Goal: Transaction & Acquisition: Book appointment/travel/reservation

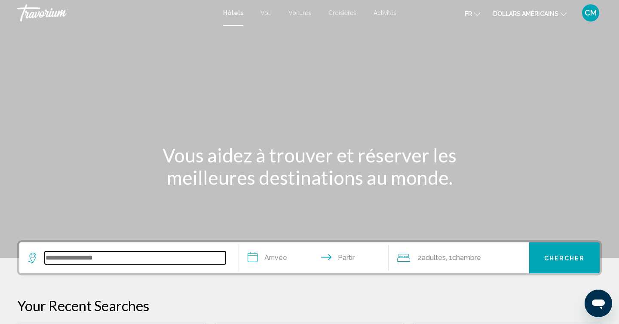
click at [98, 258] on input "Widget de recherche" at bounding box center [135, 257] width 181 height 13
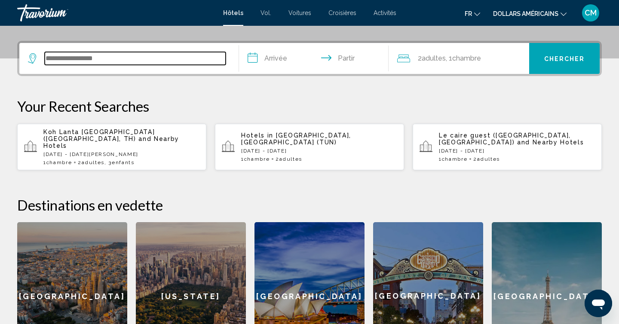
scroll to position [212, 0]
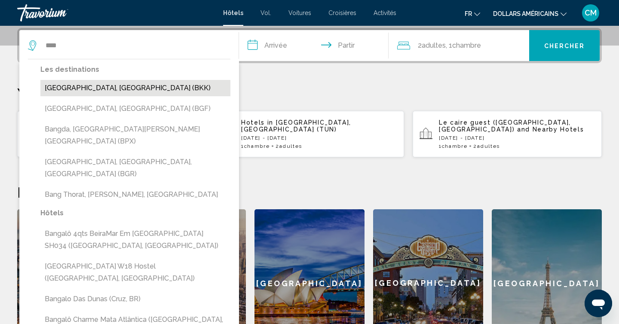
click at [106, 88] on button "[GEOGRAPHIC_DATA], [GEOGRAPHIC_DATA] (BKK)" at bounding box center [135, 88] width 190 height 16
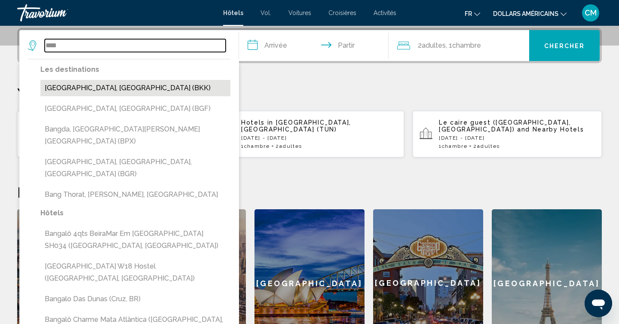
type input "**********"
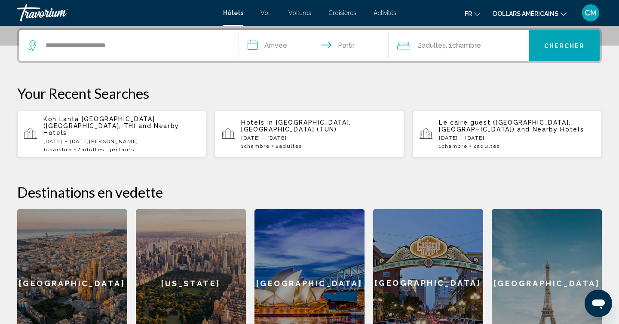
click at [286, 44] on input "**********" at bounding box center [315, 47] width 153 height 34
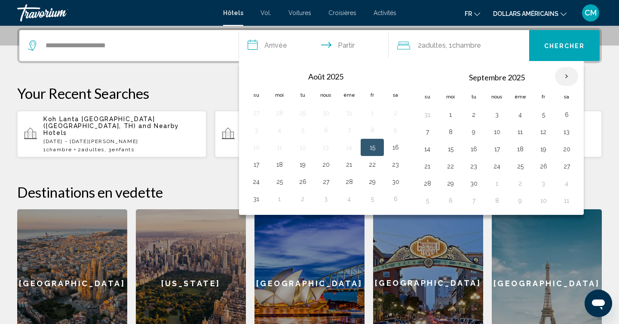
click at [565, 75] on th "Mois prochain" at bounding box center [566, 76] width 23 height 19
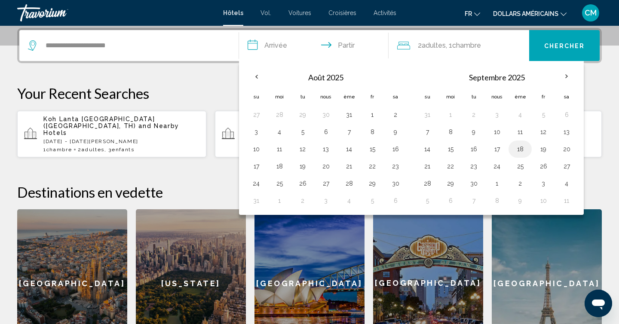
click at [518, 156] on td "18" at bounding box center [519, 148] width 23 height 17
click at [543, 149] on button "19" at bounding box center [543, 149] width 14 height 12
click at [518, 149] on button "18" at bounding box center [520, 149] width 14 height 12
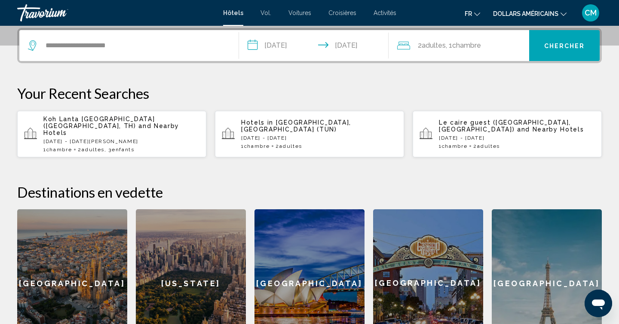
click at [305, 46] on input "**********" at bounding box center [315, 47] width 153 height 34
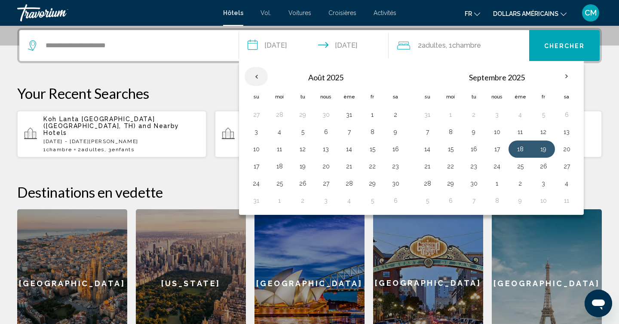
click at [256, 77] on th "Previous month" at bounding box center [255, 76] width 23 height 19
click at [520, 154] on button "18" at bounding box center [520, 149] width 14 height 12
click at [544, 153] on button "19" at bounding box center [543, 149] width 14 height 12
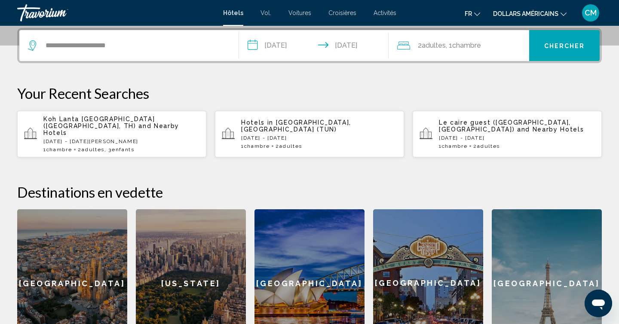
click at [290, 40] on input "**********" at bounding box center [315, 47] width 153 height 34
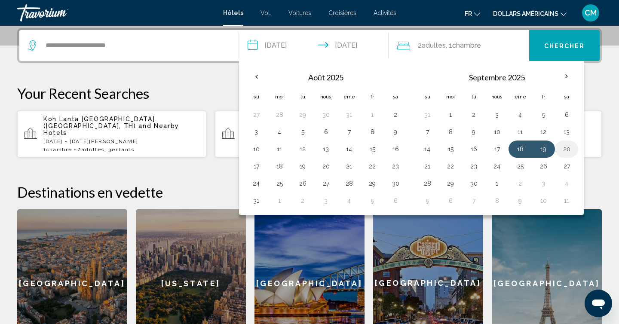
click at [561, 152] on button "20" at bounding box center [566, 149] width 14 height 12
click at [425, 168] on button "21" at bounding box center [427, 166] width 14 height 12
type input "**********"
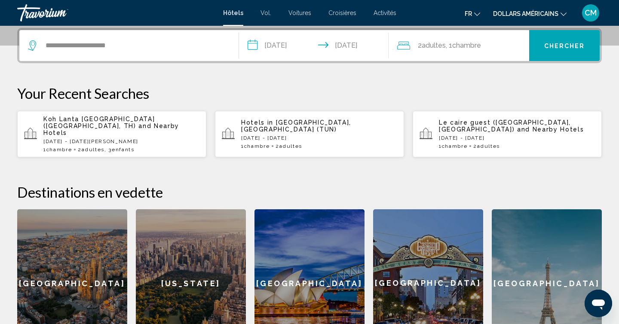
click at [427, 47] on font "adultes" at bounding box center [433, 45] width 24 height 8
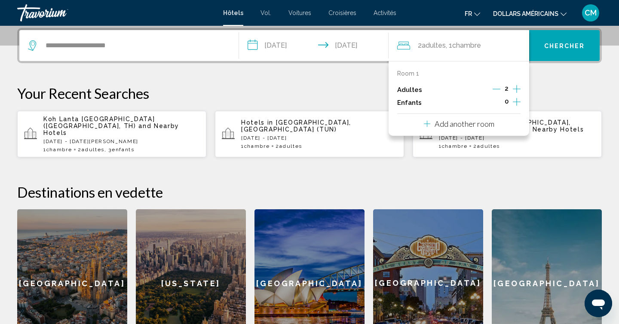
click at [517, 103] on icon "Increment children" at bounding box center [516, 102] width 8 height 10
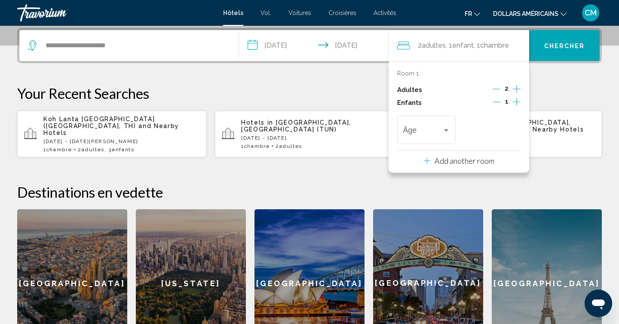
click at [517, 103] on icon "Increment children" at bounding box center [516, 102] width 8 height 10
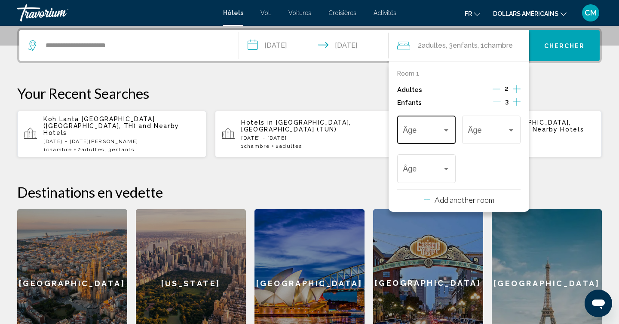
click at [445, 129] on div "Travelers: 2 adults, 3 children" at bounding box center [446, 130] width 4 height 2
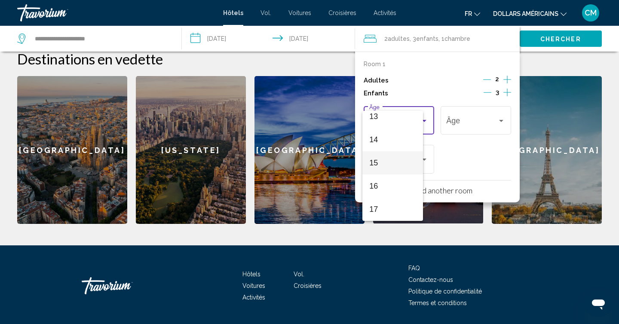
scroll to position [347, 0]
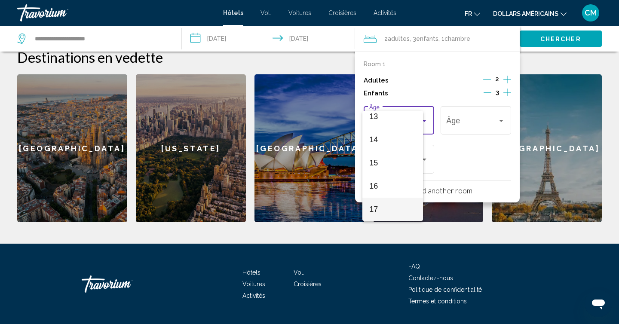
click at [391, 207] on span "17" at bounding box center [392, 209] width 47 height 23
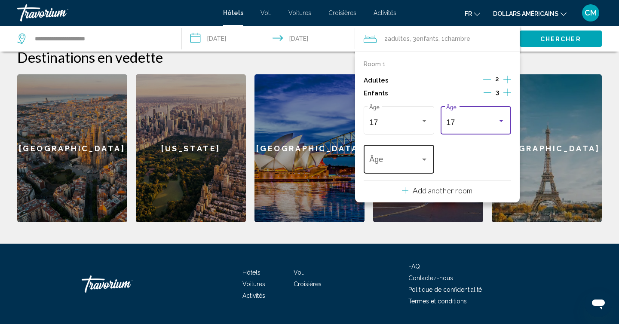
click at [413, 163] on span "Travelers: 2 adults, 3 children" at bounding box center [394, 161] width 51 height 9
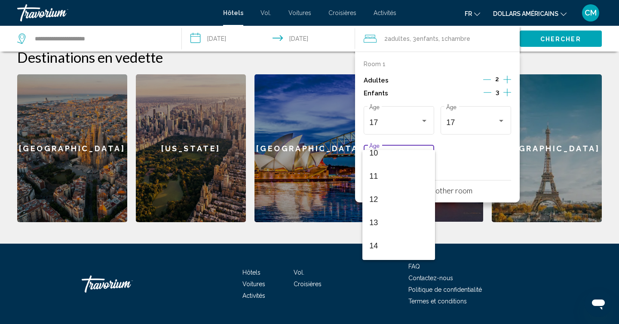
scroll to position [250, 0]
click at [399, 234] on span "14" at bounding box center [398, 236] width 59 height 23
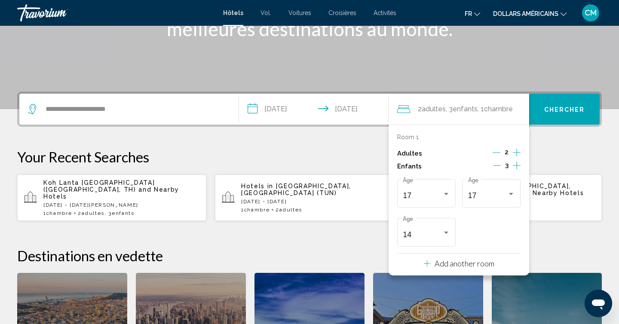
scroll to position [154, 0]
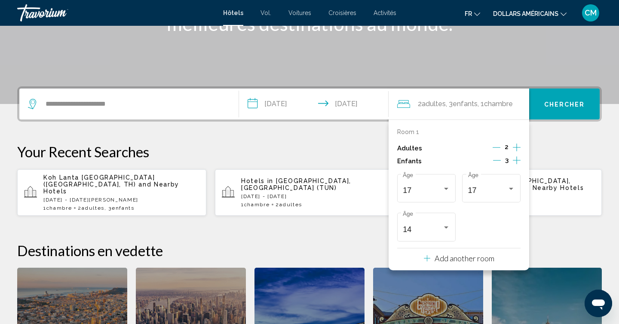
click at [558, 144] on p "Your Recent Searches" at bounding box center [309, 151] width 584 height 17
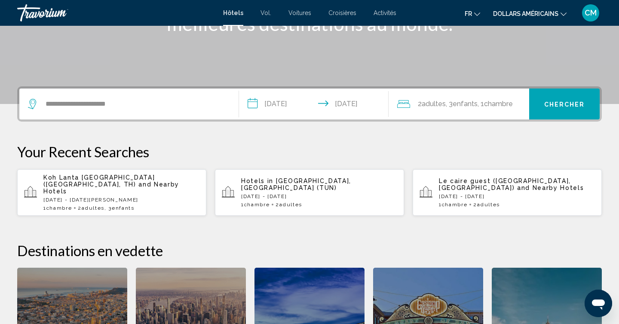
click at [559, 96] on button "Chercher" at bounding box center [564, 103] width 70 height 31
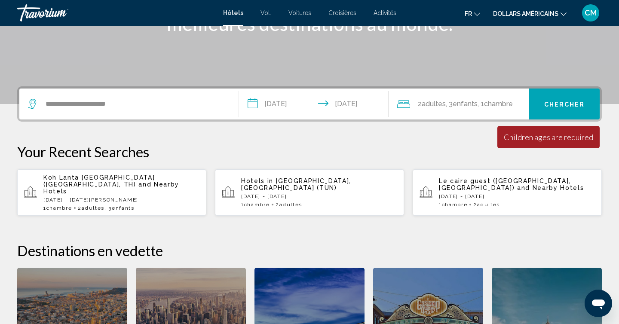
click at [494, 101] on font "Chambre" at bounding box center [498, 104] width 29 height 8
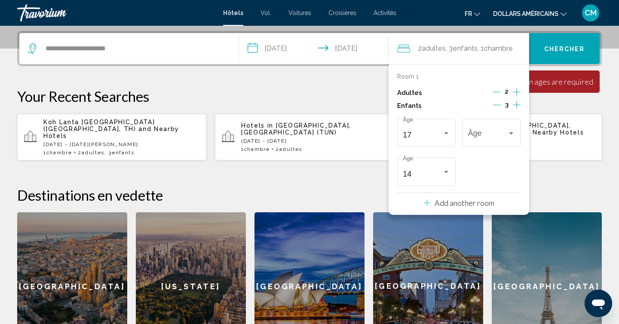
scroll to position [212, 0]
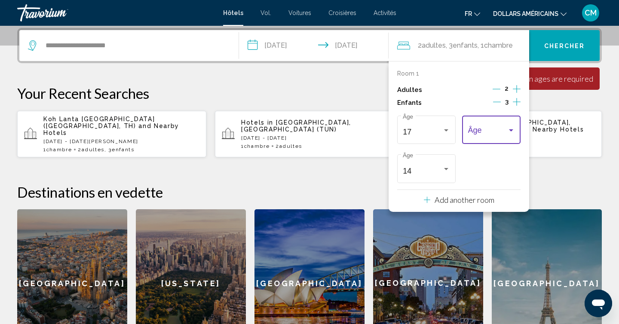
click at [506, 129] on span "Travelers: 2 adults, 3 children" at bounding box center [487, 132] width 39 height 9
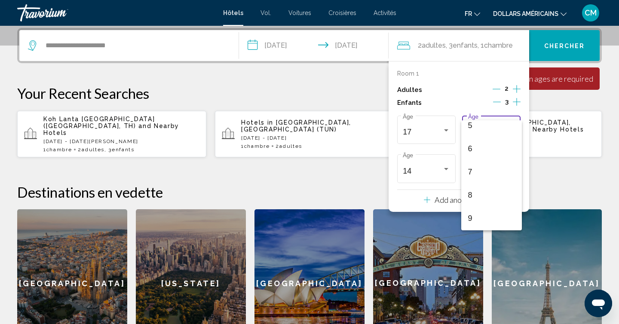
scroll to position [308, 0]
click at [488, 216] on span "17" at bounding box center [491, 218] width 47 height 23
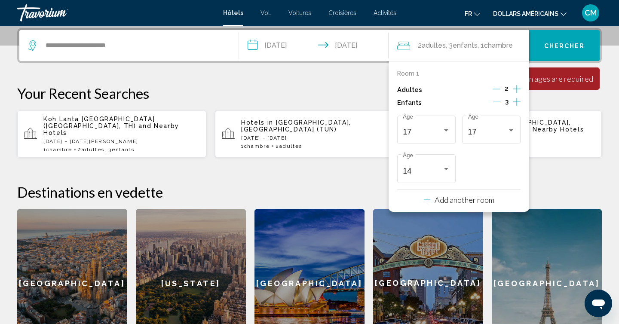
click at [567, 162] on div "**********" at bounding box center [309, 192] width 619 height 329
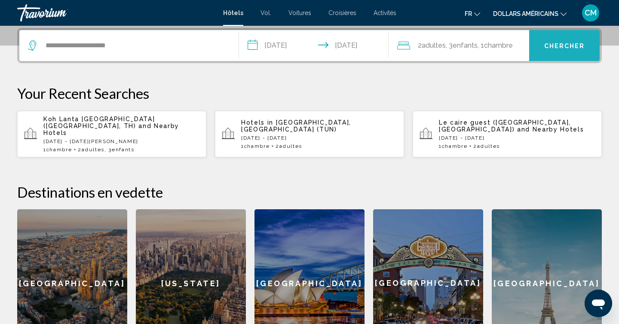
click at [565, 38] on button "Chercher" at bounding box center [564, 45] width 70 height 31
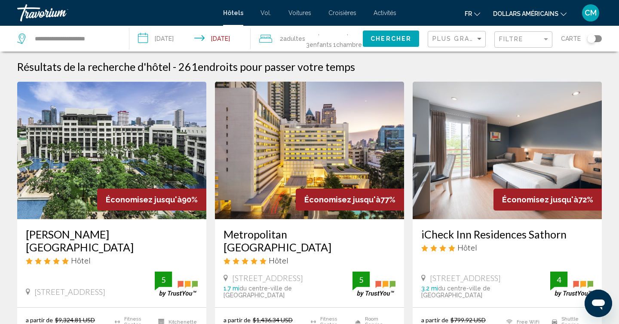
click at [519, 18] on button "dollars américains USD ($) MXN ([GEOGRAPHIC_DATA]$) CAD ($ CA) GBP (£) EUR (€) …" at bounding box center [529, 13] width 73 height 12
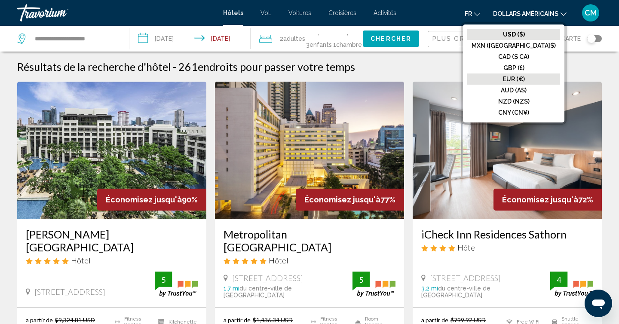
click at [524, 77] on font "EUR (€)" at bounding box center [514, 79] width 22 height 7
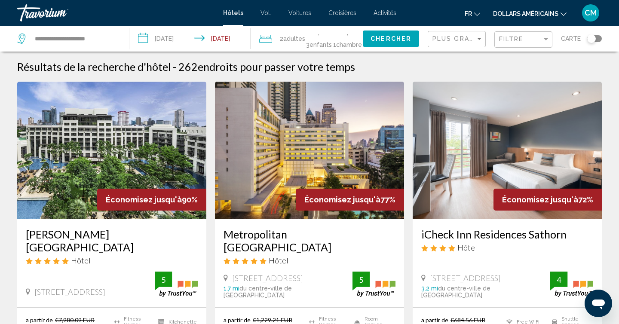
click at [533, 13] on font "dollars américains" at bounding box center [525, 13] width 65 height 7
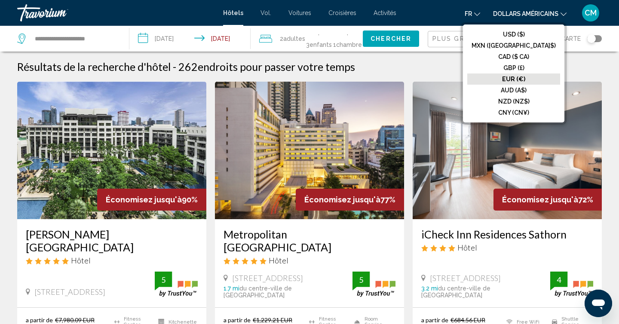
click at [525, 79] on font "EUR (€)" at bounding box center [513, 79] width 23 height 7
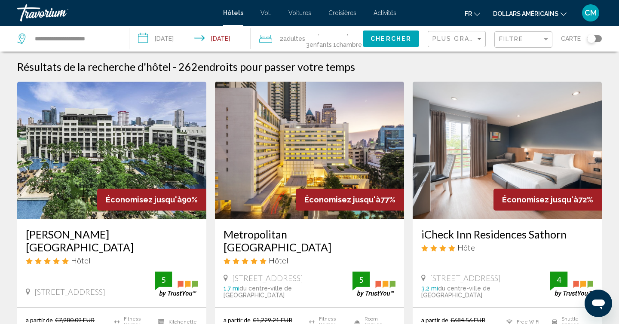
click at [529, 14] on font "dollars américains" at bounding box center [525, 13] width 65 height 7
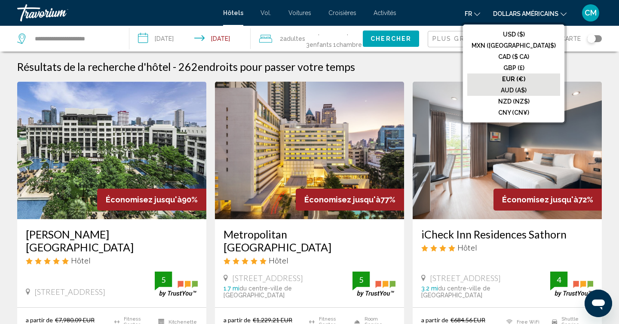
click at [526, 87] on font "AUD (A$)" at bounding box center [513, 90] width 26 height 7
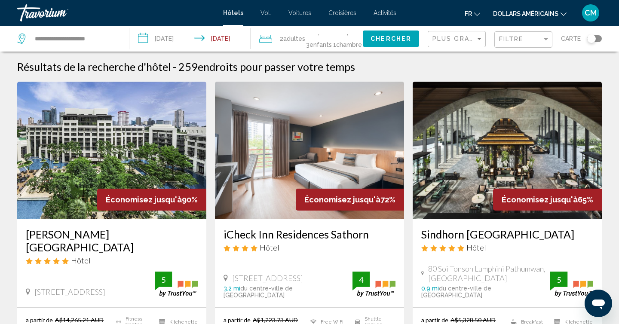
click at [536, 15] on font "dollars américains" at bounding box center [525, 13] width 65 height 7
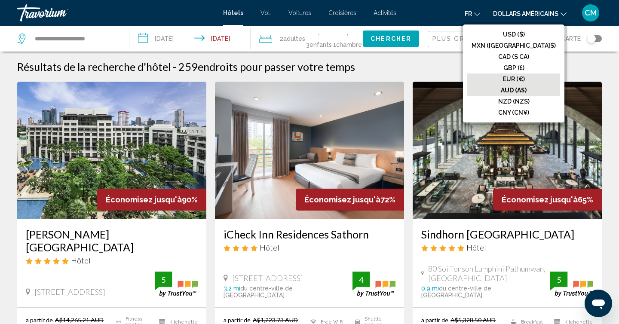
click at [524, 76] on font "EUR (€)" at bounding box center [514, 79] width 22 height 7
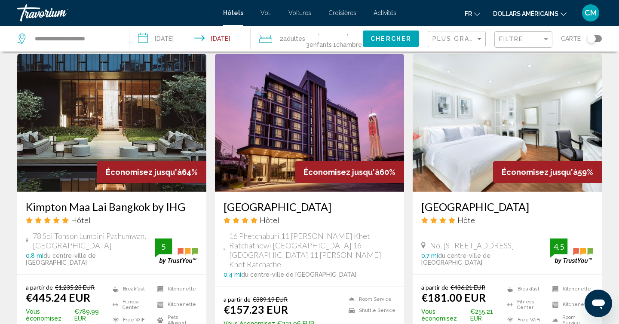
scroll to position [362, 0]
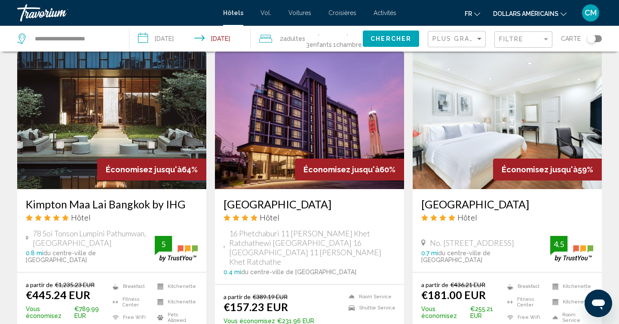
click at [309, 111] on img "Contenu principal" at bounding box center [309, 120] width 189 height 137
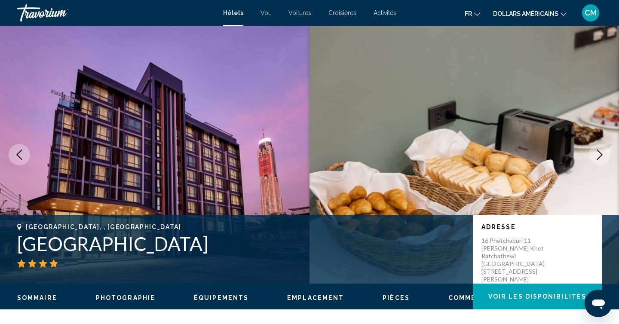
drag, startPoint x: 17, startPoint y: 248, endPoint x: 243, endPoint y: 238, distance: 226.6
click at [243, 238] on div "[GEOGRAPHIC_DATA], , [GEOGRAPHIC_DATA] [GEOGRAPHIC_DATA] Adresse 16 Phetchaburi…" at bounding box center [309, 249] width 619 height 52
copy h1 "[GEOGRAPHIC_DATA]"
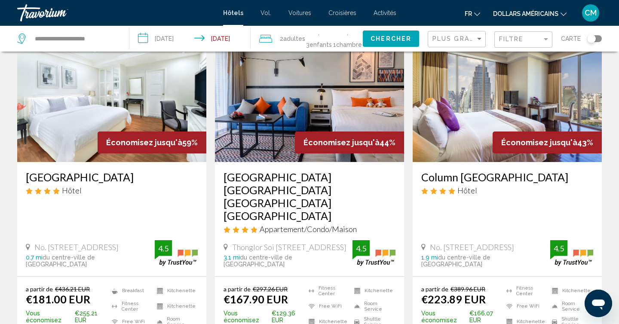
scroll to position [714, 0]
click at [107, 99] on img "Contenu principal" at bounding box center [111, 93] width 189 height 137
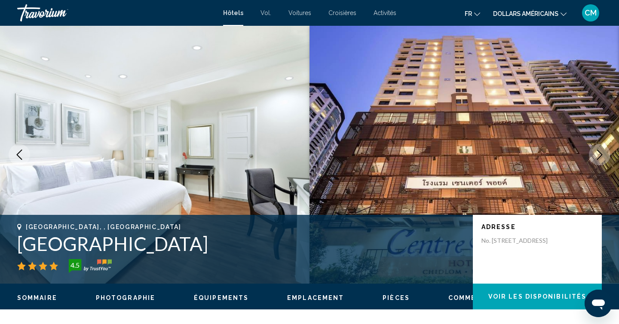
drag, startPoint x: 19, startPoint y: 247, endPoint x: 242, endPoint y: 244, distance: 223.4
click at [242, 244] on h1 "[GEOGRAPHIC_DATA]" at bounding box center [240, 243] width 447 height 22
copy h1 "[GEOGRAPHIC_DATA]"
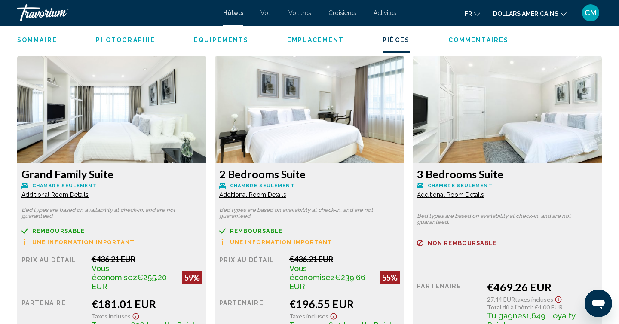
scroll to position [1166, 0]
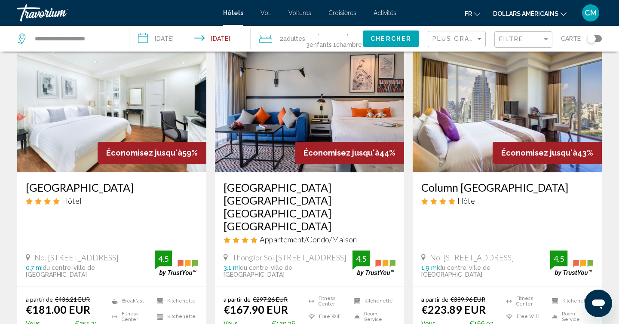
scroll to position [705, 0]
click at [107, 102] on img "Contenu principal" at bounding box center [111, 102] width 189 height 137
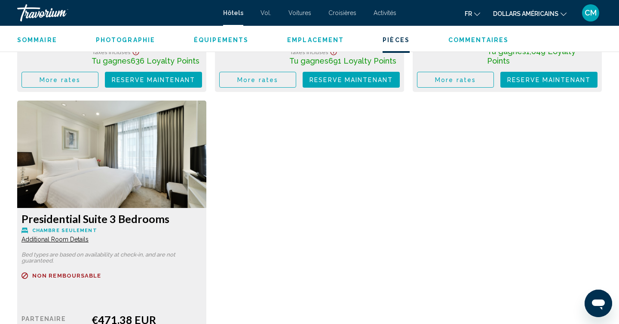
scroll to position [1426, 0]
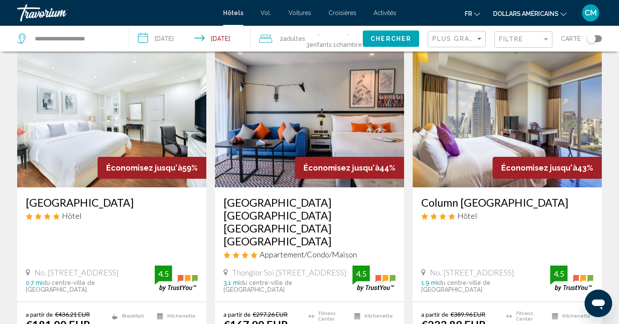
scroll to position [687, 0]
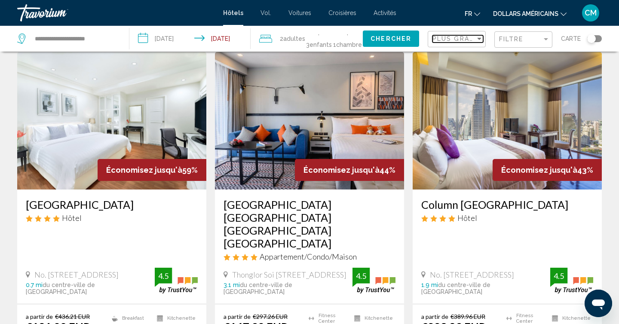
click at [470, 42] on span "Plus grandes économies" at bounding box center [483, 38] width 102 height 7
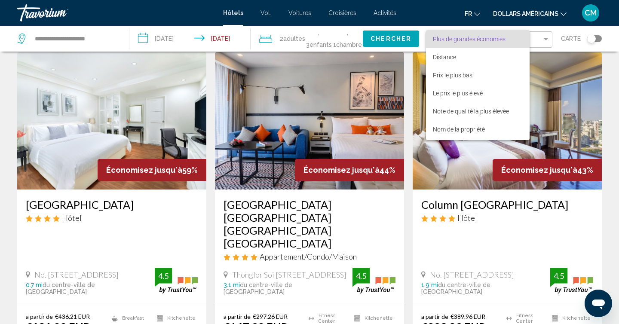
click at [470, 42] on font "Plus de grandes économies" at bounding box center [469, 39] width 73 height 7
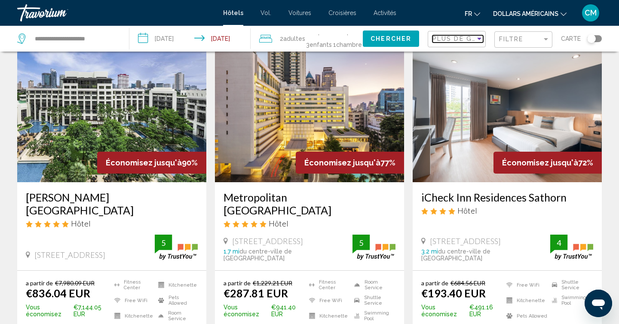
scroll to position [35, 0]
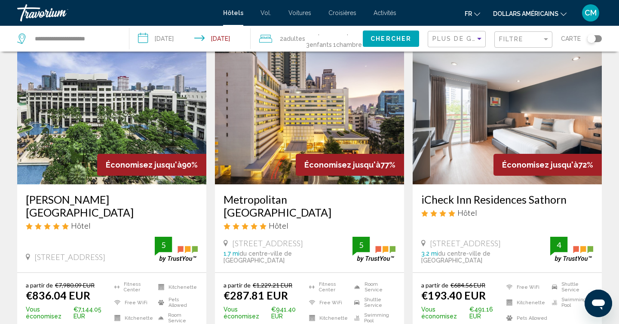
click at [496, 121] on img "Contenu principal" at bounding box center [506, 115] width 189 height 137
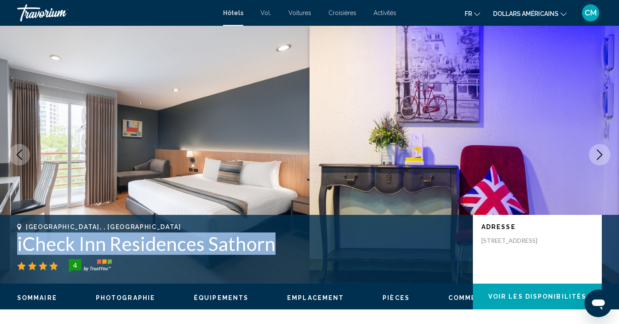
drag, startPoint x: 276, startPoint y: 250, endPoint x: 18, endPoint y: 246, distance: 258.2
click at [18, 246] on h1 "iCheck Inn Residences Sathorn" at bounding box center [240, 243] width 447 height 22
copy h1 "iCheck Inn Residences Sathorn"
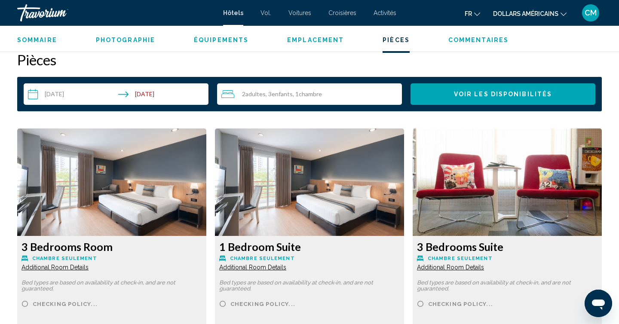
scroll to position [1083, 0]
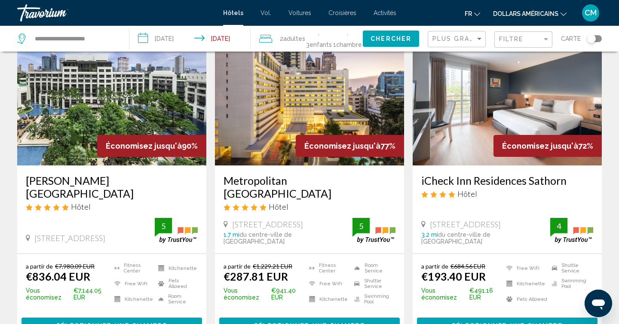
scroll to position [51, 0]
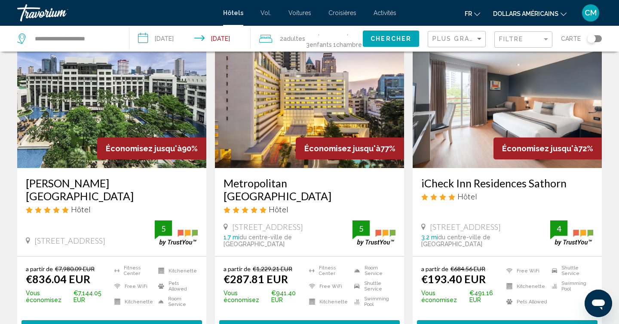
click at [491, 91] on img "Contenu principal" at bounding box center [506, 98] width 189 height 137
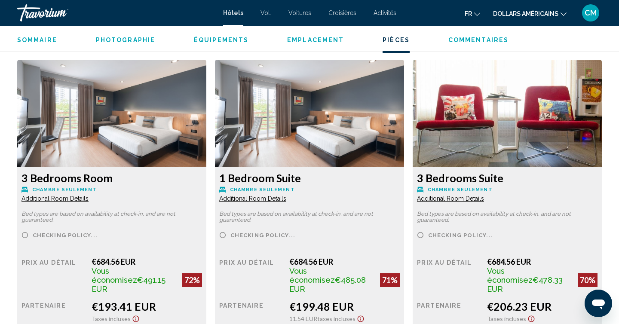
scroll to position [1151, 0]
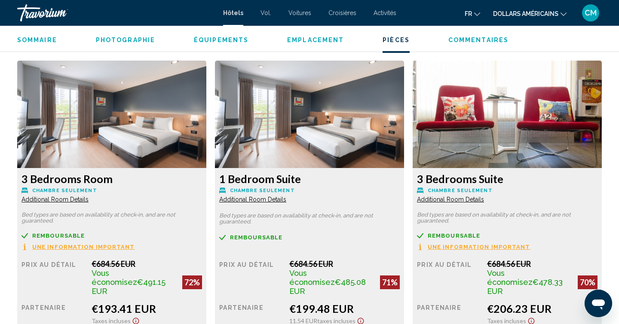
click at [65, 196] on span "Additional Room Details" at bounding box center [54, 199] width 67 height 7
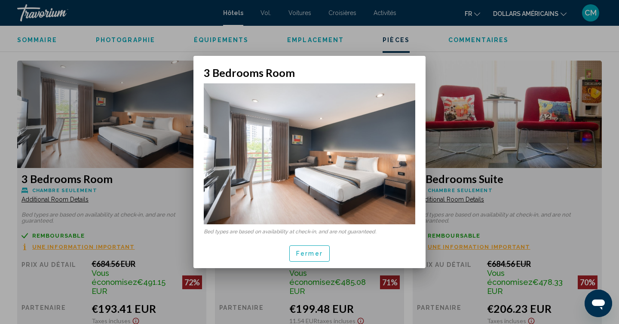
scroll to position [0, 0]
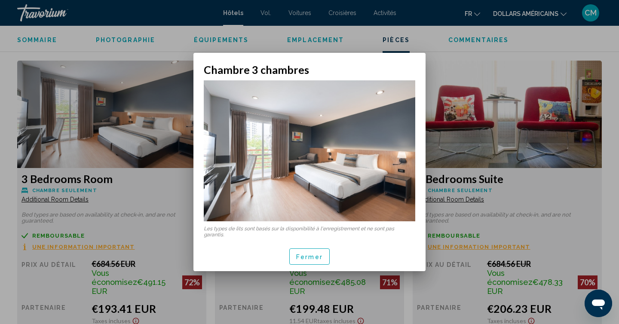
click at [314, 259] on font "Fermer" at bounding box center [309, 256] width 27 height 7
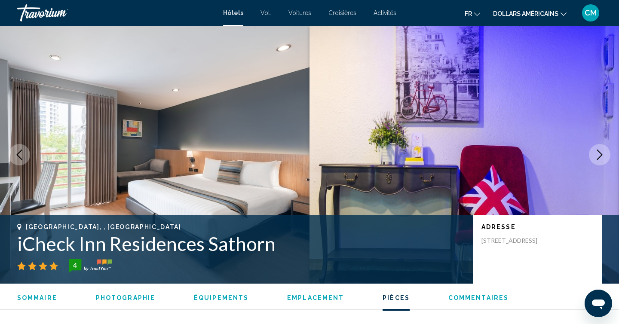
scroll to position [1151, 0]
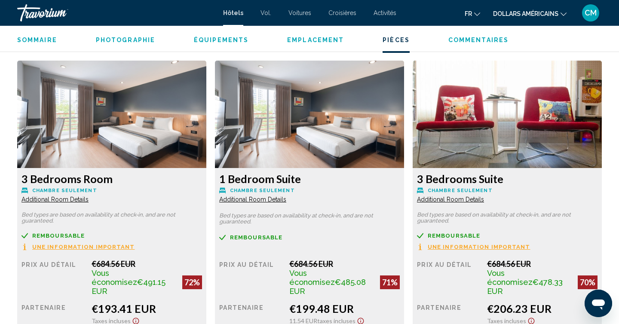
click at [101, 244] on span "Une information important" at bounding box center [83, 247] width 103 height 6
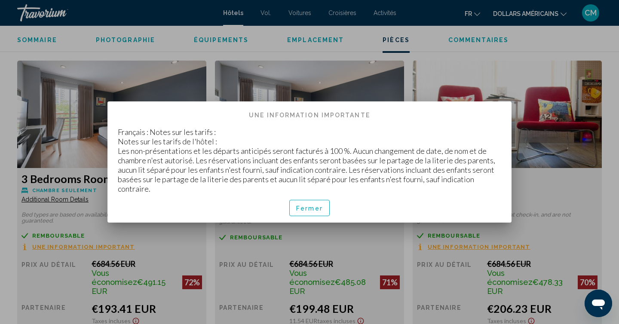
click at [306, 205] on font "Fermer" at bounding box center [309, 208] width 27 height 7
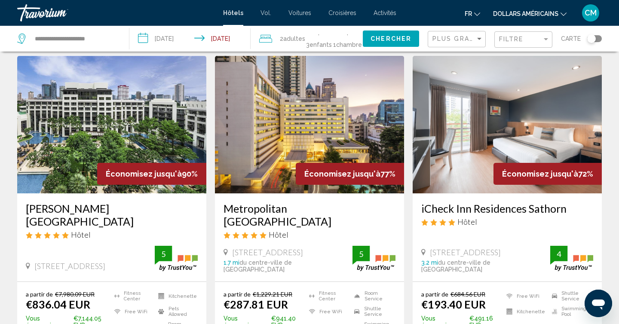
scroll to position [25, 0]
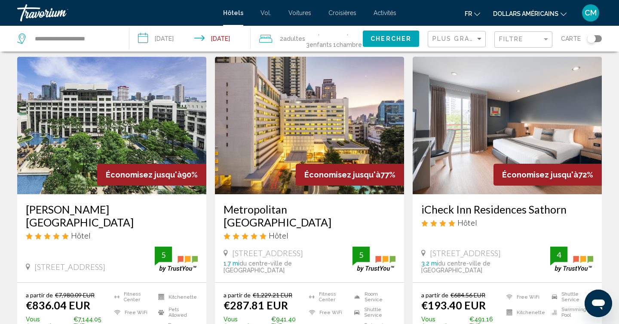
click at [516, 125] on img "Contenu principal" at bounding box center [506, 125] width 189 height 137
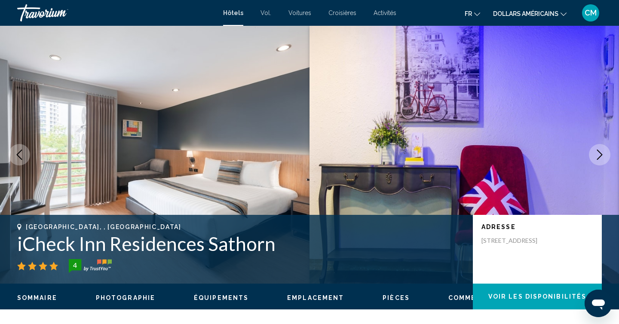
scroll to position [3, 0]
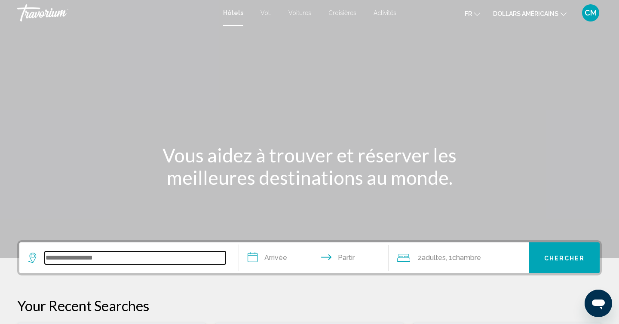
click at [83, 260] on input "Widget de recherche" at bounding box center [135, 257] width 181 height 13
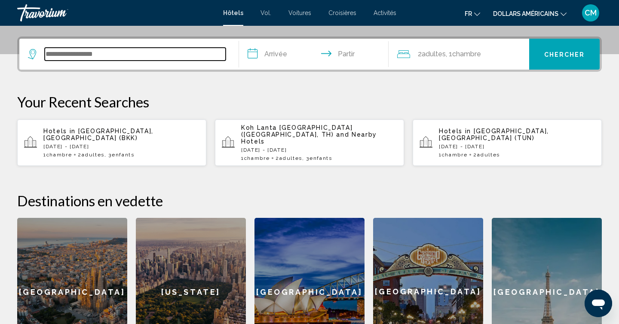
scroll to position [212, 0]
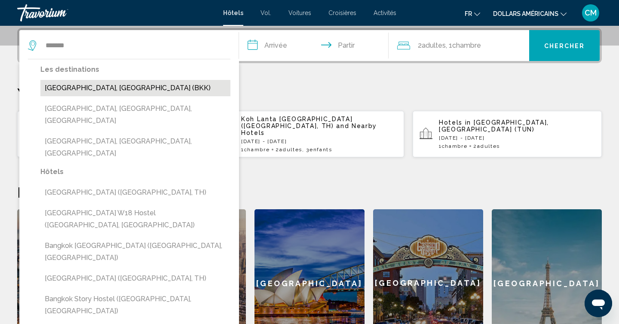
click at [57, 89] on button "[GEOGRAPHIC_DATA], [GEOGRAPHIC_DATA] (BKK)" at bounding box center [135, 88] width 190 height 16
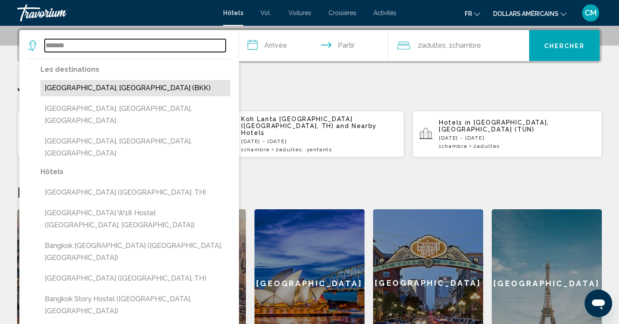
type input "**********"
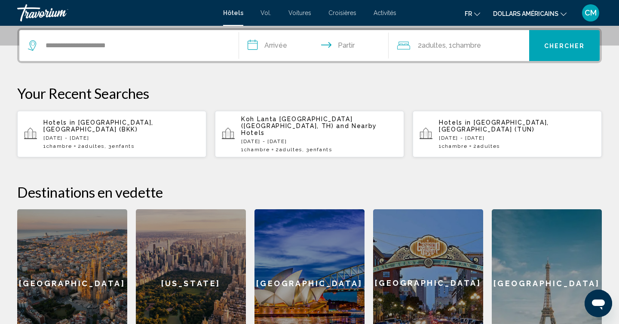
click at [269, 45] on input "**********" at bounding box center [315, 47] width 153 height 34
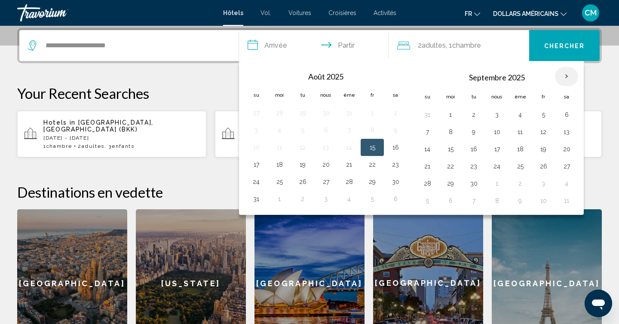
click at [565, 76] on th "Mois prochain" at bounding box center [566, 76] width 23 height 19
click at [569, 147] on button "20" at bounding box center [566, 149] width 14 height 12
click at [423, 171] on button "21" at bounding box center [427, 166] width 14 height 12
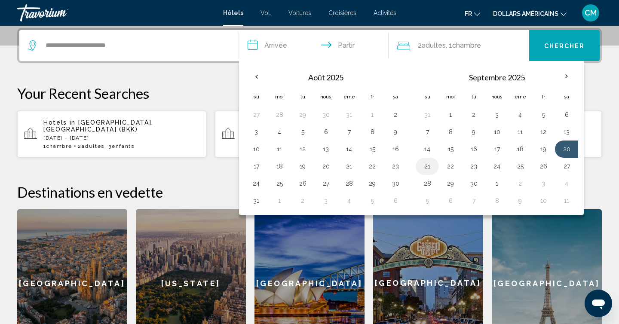
type input "**********"
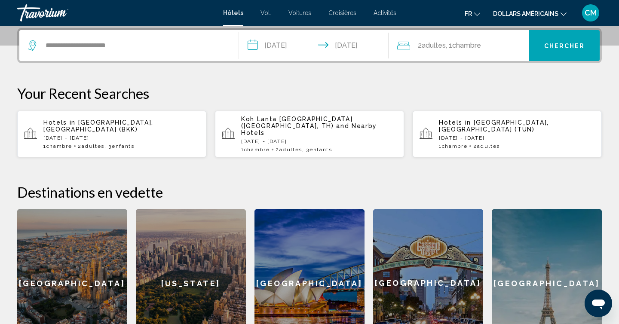
click at [457, 46] on font "Chambre" at bounding box center [466, 45] width 29 height 8
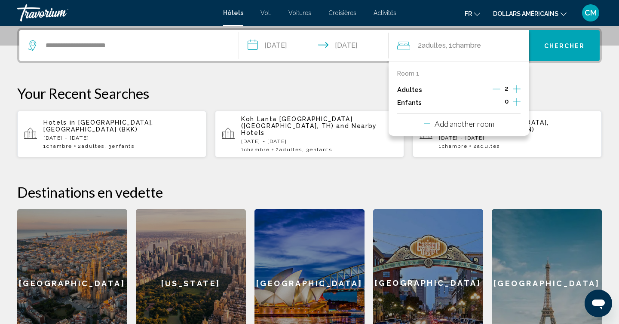
click at [516, 100] on icon "Increment children" at bounding box center [516, 102] width 8 height 8
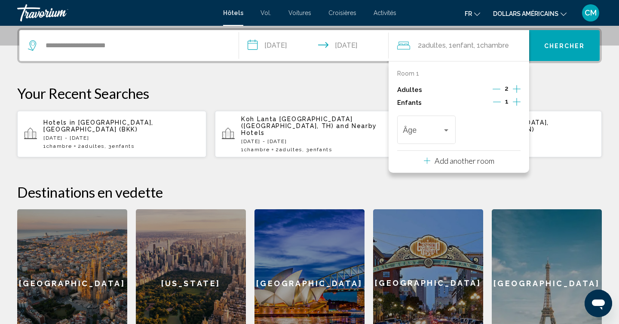
click at [516, 100] on icon "Increment children" at bounding box center [516, 102] width 8 height 8
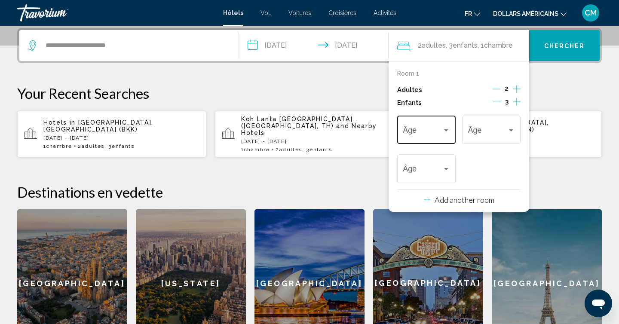
click at [442, 133] on div "Travelers: 2 adults, 3 children" at bounding box center [446, 130] width 8 height 7
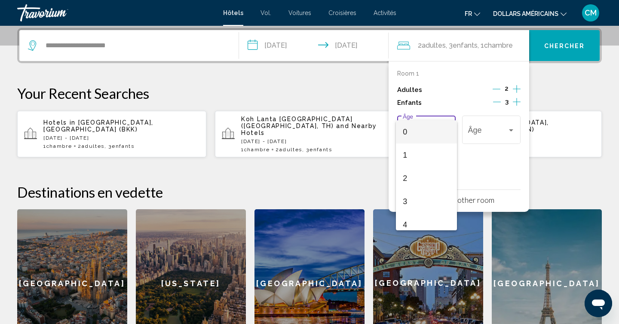
scroll to position [308, 0]
click at [438, 219] on span "17" at bounding box center [425, 218] width 47 height 23
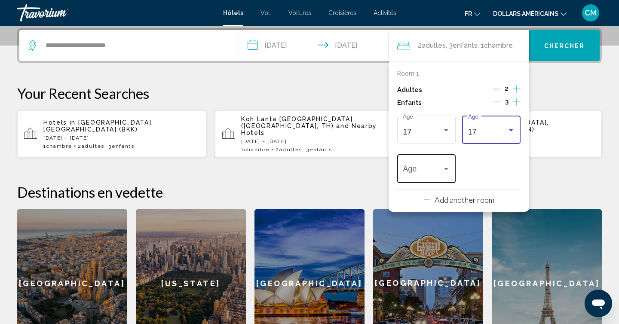
click at [439, 168] on span "Travelers: 2 adults, 3 children" at bounding box center [421, 171] width 39 height 9
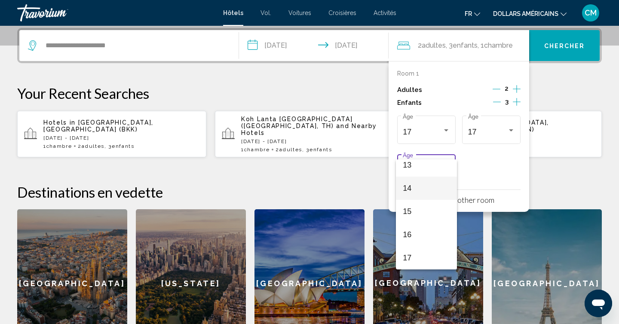
click at [412, 185] on span "14" at bounding box center [425, 188] width 47 height 23
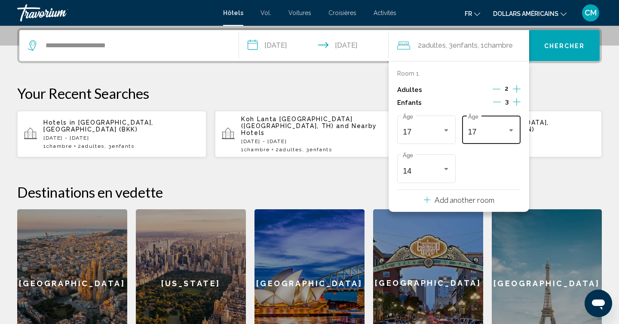
click at [511, 127] on div "Travelers: 2 adults, 3 children" at bounding box center [511, 130] width 8 height 7
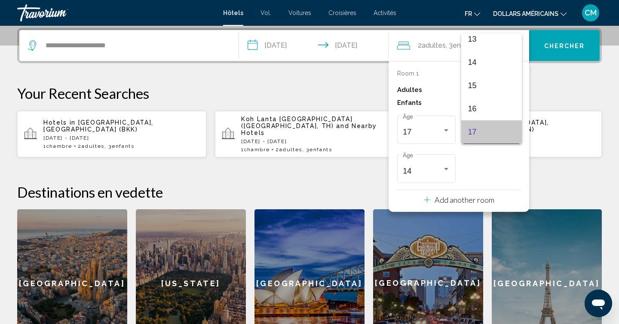
click at [477, 137] on span "17" at bounding box center [491, 131] width 47 height 23
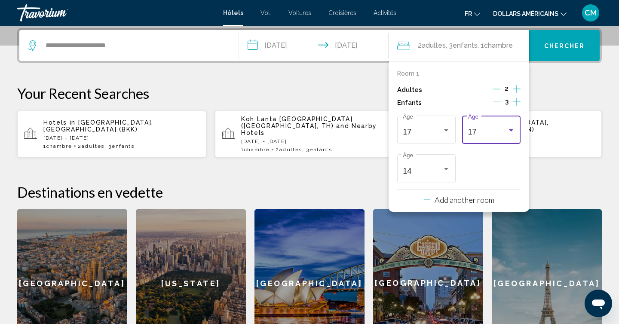
click at [555, 49] on font "Chercher" at bounding box center [564, 46] width 41 height 7
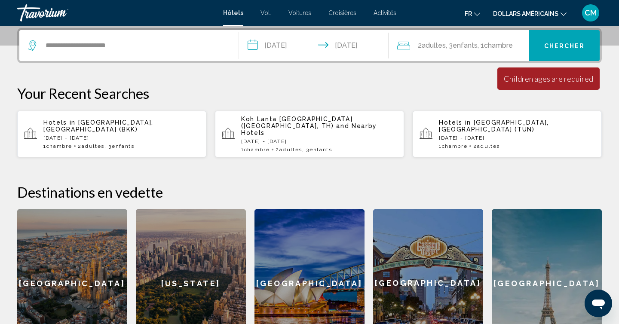
click at [484, 46] on font ", 1" at bounding box center [480, 45] width 6 height 8
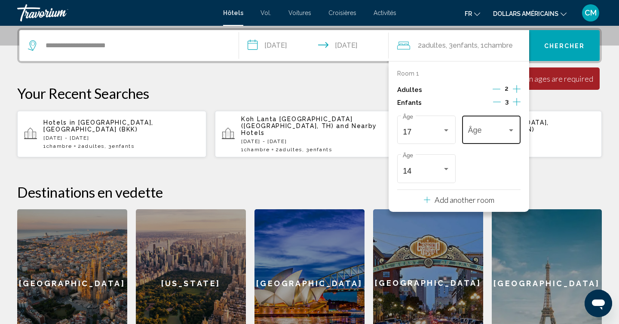
click at [513, 132] on div "Travelers: 2 adults, 3 children" at bounding box center [511, 130] width 8 height 7
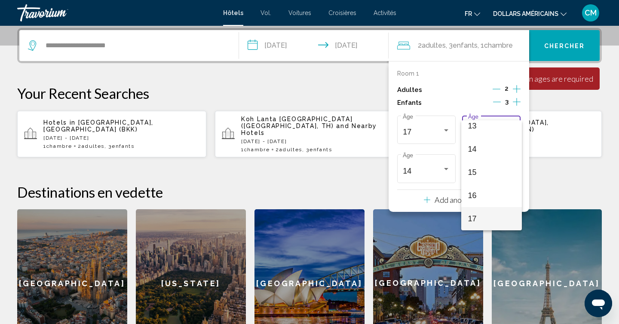
click at [488, 216] on span "17" at bounding box center [491, 218] width 47 height 23
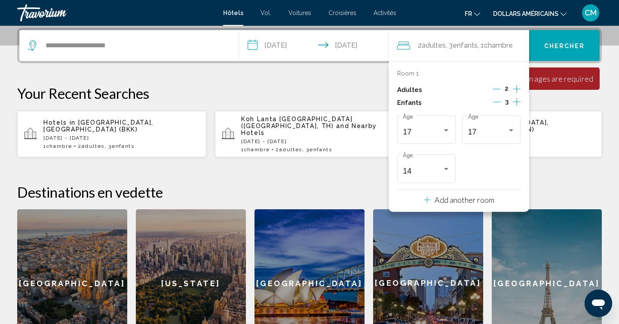
click at [566, 111] on app-hotels-recent-search "Hotels in Tunis, Tunisia (TUN) Sun, 09 Nov - Sun, 16 Nov 1 Chambre pièces 2 Adu…" at bounding box center [506, 134] width 189 height 46
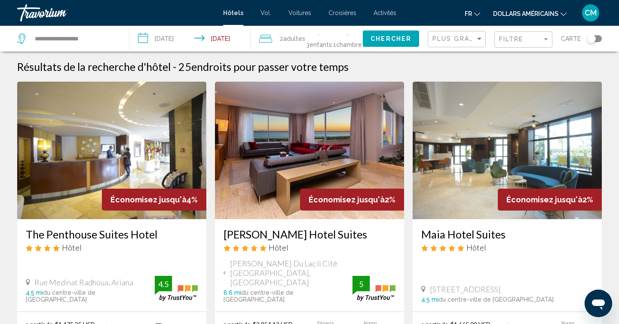
click at [536, 12] on font "dollars américains" at bounding box center [525, 13] width 65 height 7
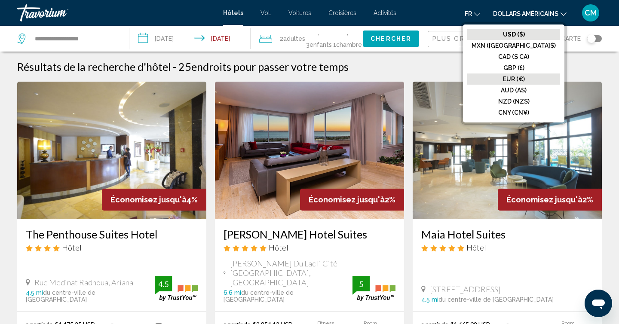
click at [524, 76] on font "EUR (€)" at bounding box center [514, 79] width 22 height 7
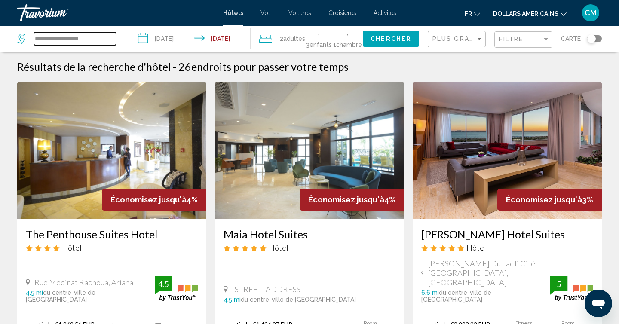
click at [64, 38] on input "**********" at bounding box center [75, 38] width 82 height 13
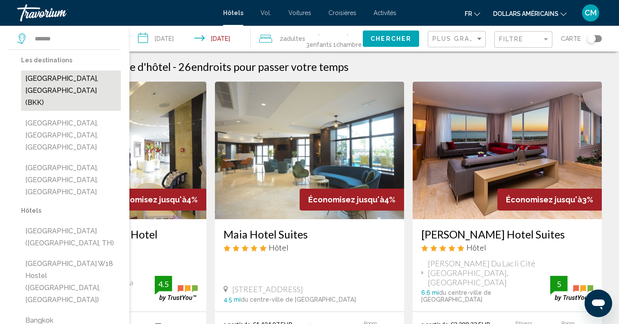
click at [95, 76] on button "[GEOGRAPHIC_DATA], [GEOGRAPHIC_DATA] (BKK)" at bounding box center [71, 90] width 100 height 40
type input "**********"
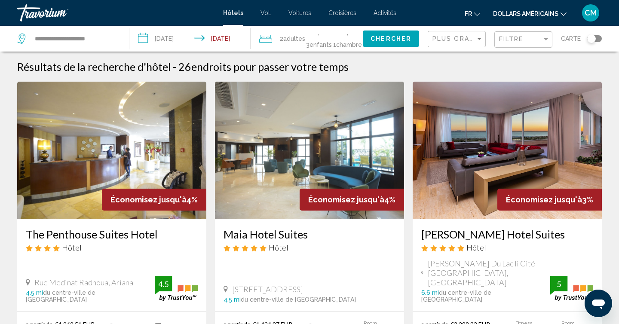
click at [174, 40] on input "**********" at bounding box center [191, 40] width 124 height 28
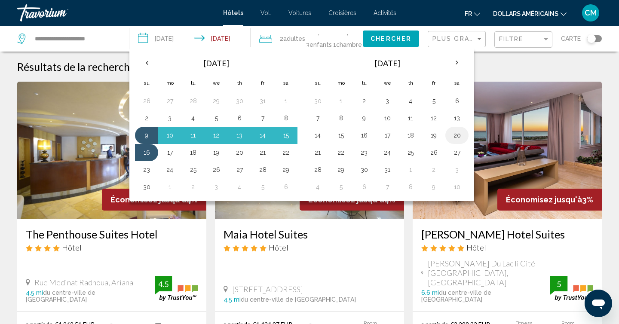
click at [456, 139] on button "20" at bounding box center [457, 135] width 14 height 12
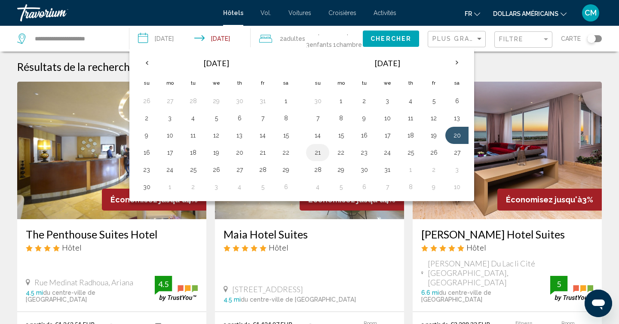
click at [316, 153] on button "21" at bounding box center [318, 152] width 14 height 12
type input "**********"
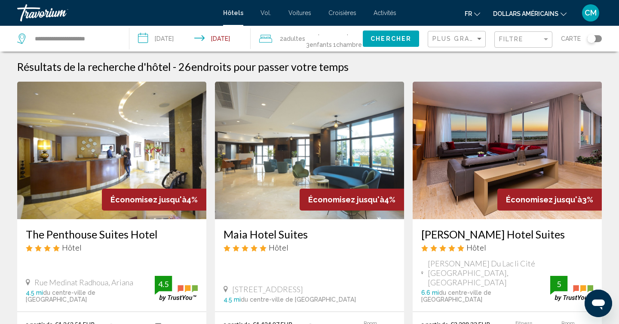
click at [401, 38] on span "Chercher" at bounding box center [390, 39] width 41 height 7
